Goal: Find specific page/section: Find specific page/section

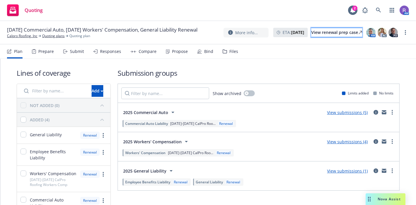
click at [315, 34] on div "View renewal prep case" at bounding box center [336, 32] width 51 height 9
click at [222, 51] on icon at bounding box center [224, 51] width 4 height 4
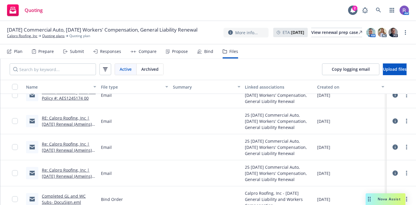
scroll to position [133, 0]
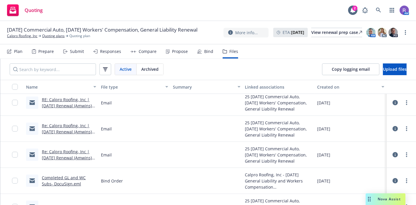
click at [84, 5] on div "Quoting 2 AM" at bounding box center [208, 10] width 416 height 21
click at [23, 39] on link "Calpro Roofing, Inc" at bounding box center [22, 35] width 30 height 5
